Goal: Complete application form

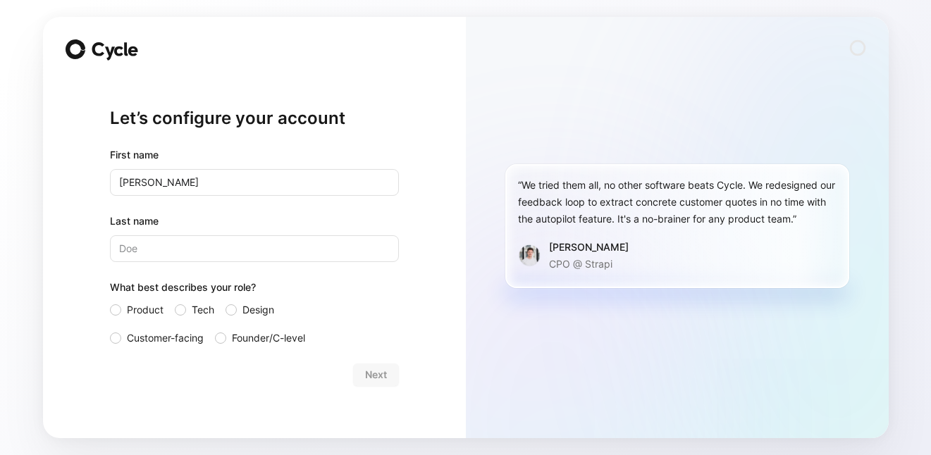
type input "[PERSON_NAME]"
type input "Filmus"
click at [195, 314] on span "Tech" at bounding box center [203, 310] width 23 height 17
click at [175, 302] on input "Tech" at bounding box center [175, 302] width 0 height 0
click at [371, 372] on span "Next" at bounding box center [376, 375] width 22 height 17
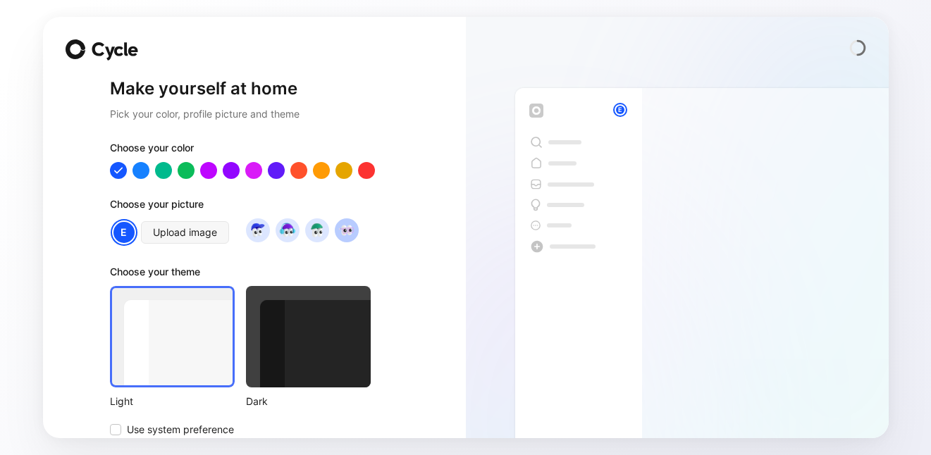
scroll to position [62, 0]
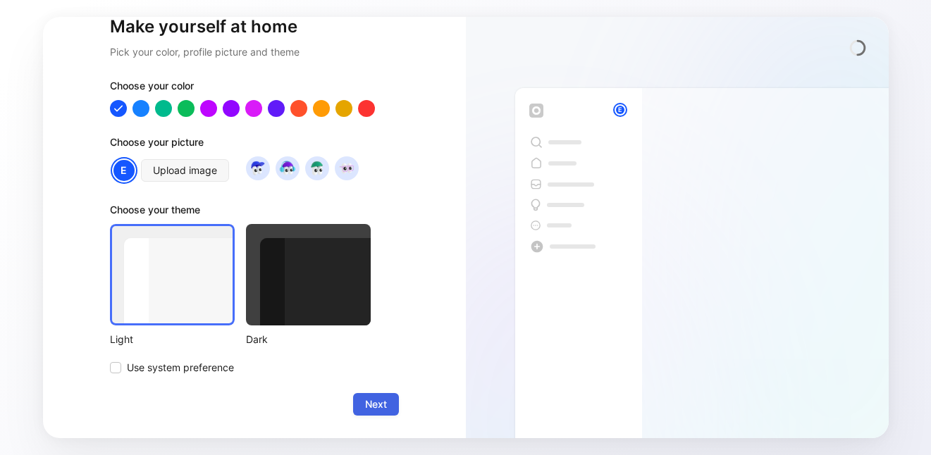
click at [368, 408] on span "Next" at bounding box center [376, 404] width 22 height 17
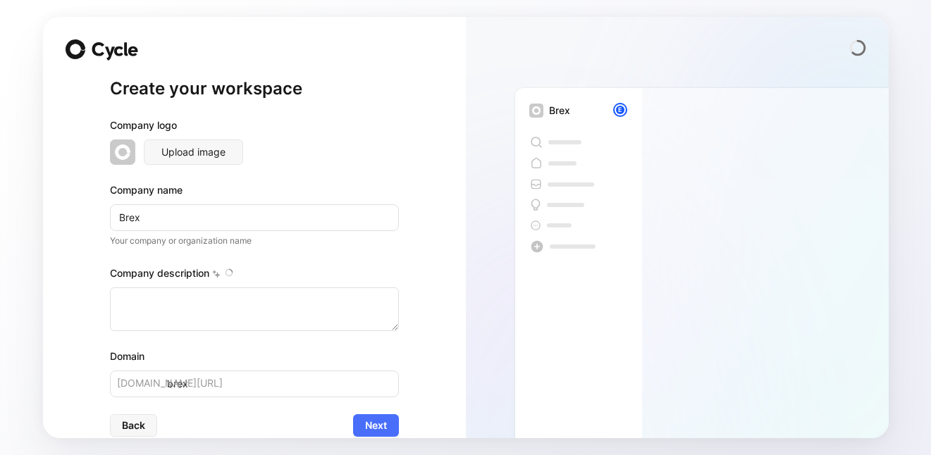
type textarea "Brex is a financial technology company founded in [DATE] by [PERSON_NAME] and […"
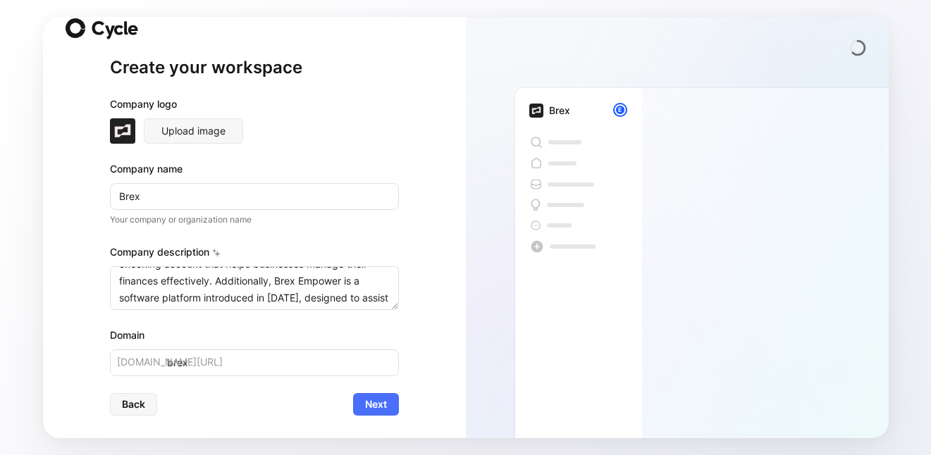
scroll to position [271, 0]
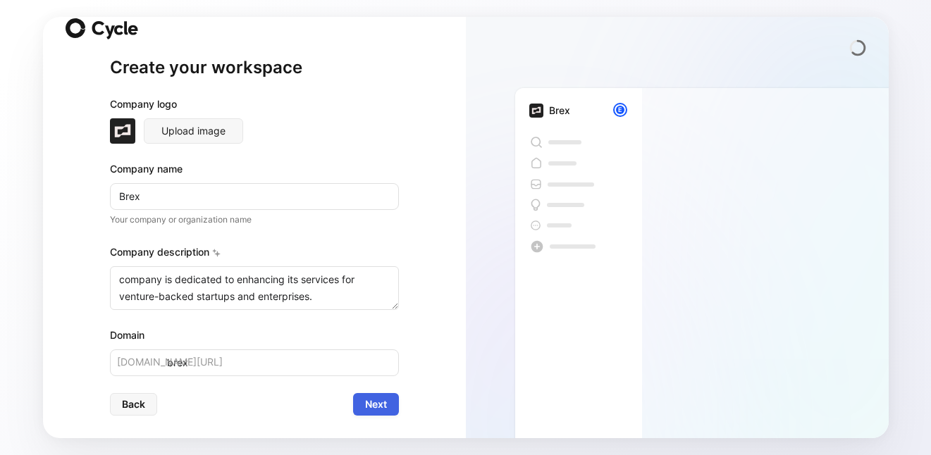
click at [385, 407] on span "Next" at bounding box center [376, 404] width 22 height 17
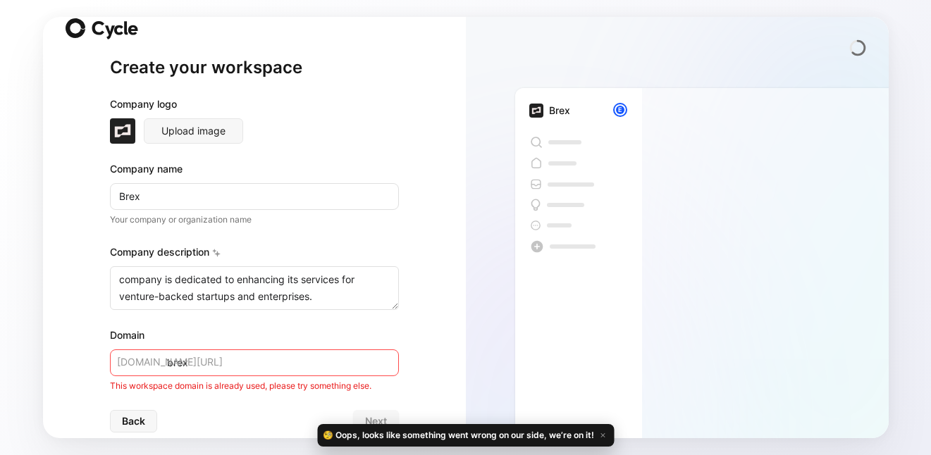
click at [244, 364] on input "brex" at bounding box center [254, 363] width 289 height 27
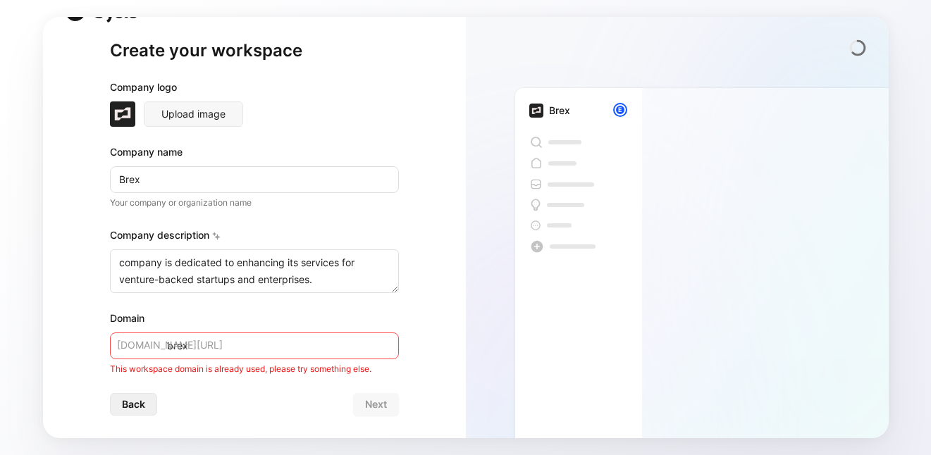
click at [154, 403] on button "Back" at bounding box center [133, 404] width 47 height 23
